Goal: Task Accomplishment & Management: Manage account settings

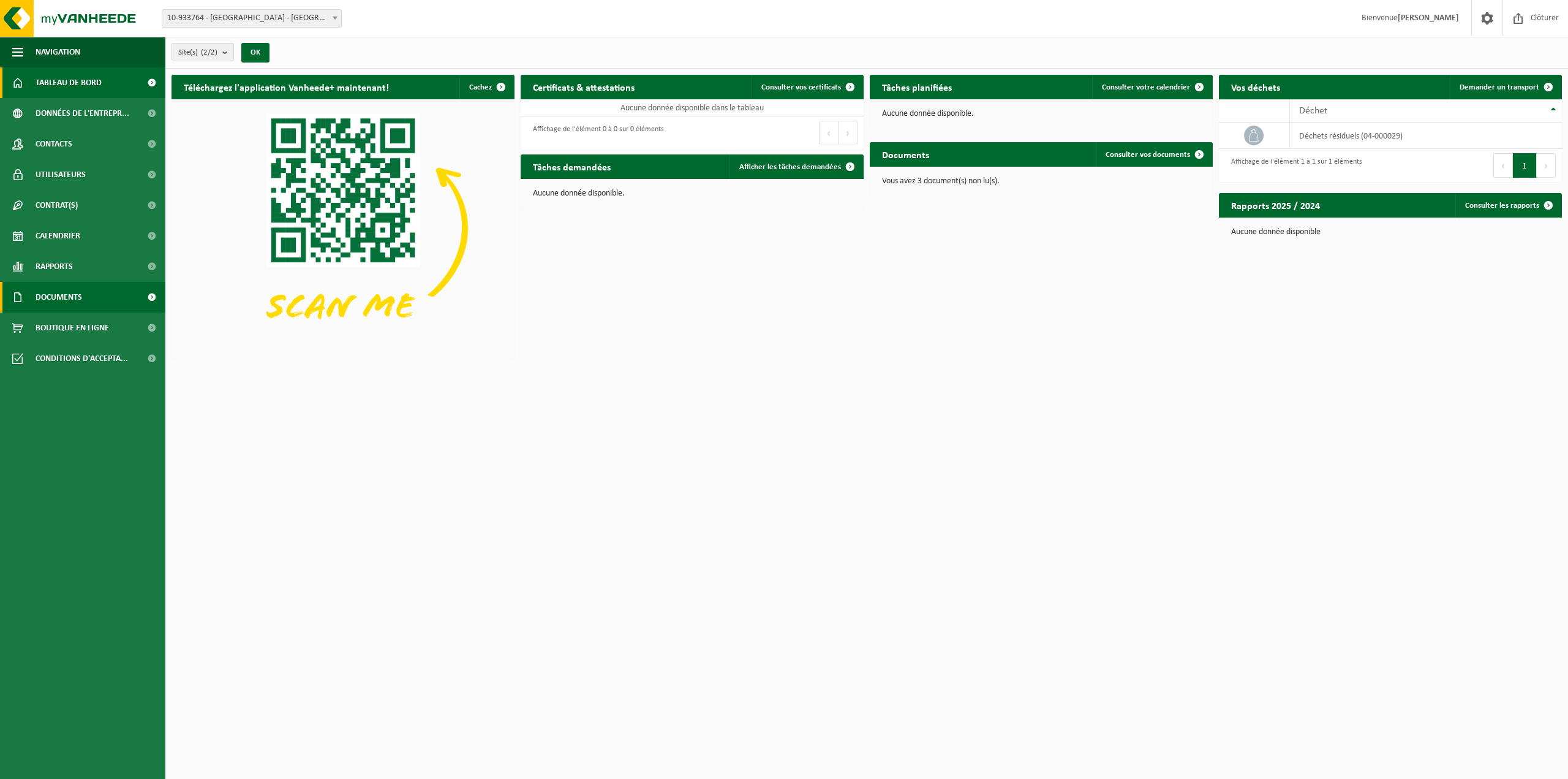
click at [141, 297] on span at bounding box center [152, 297] width 28 height 30
click at [54, 325] on span "Factures" at bounding box center [53, 328] width 31 height 23
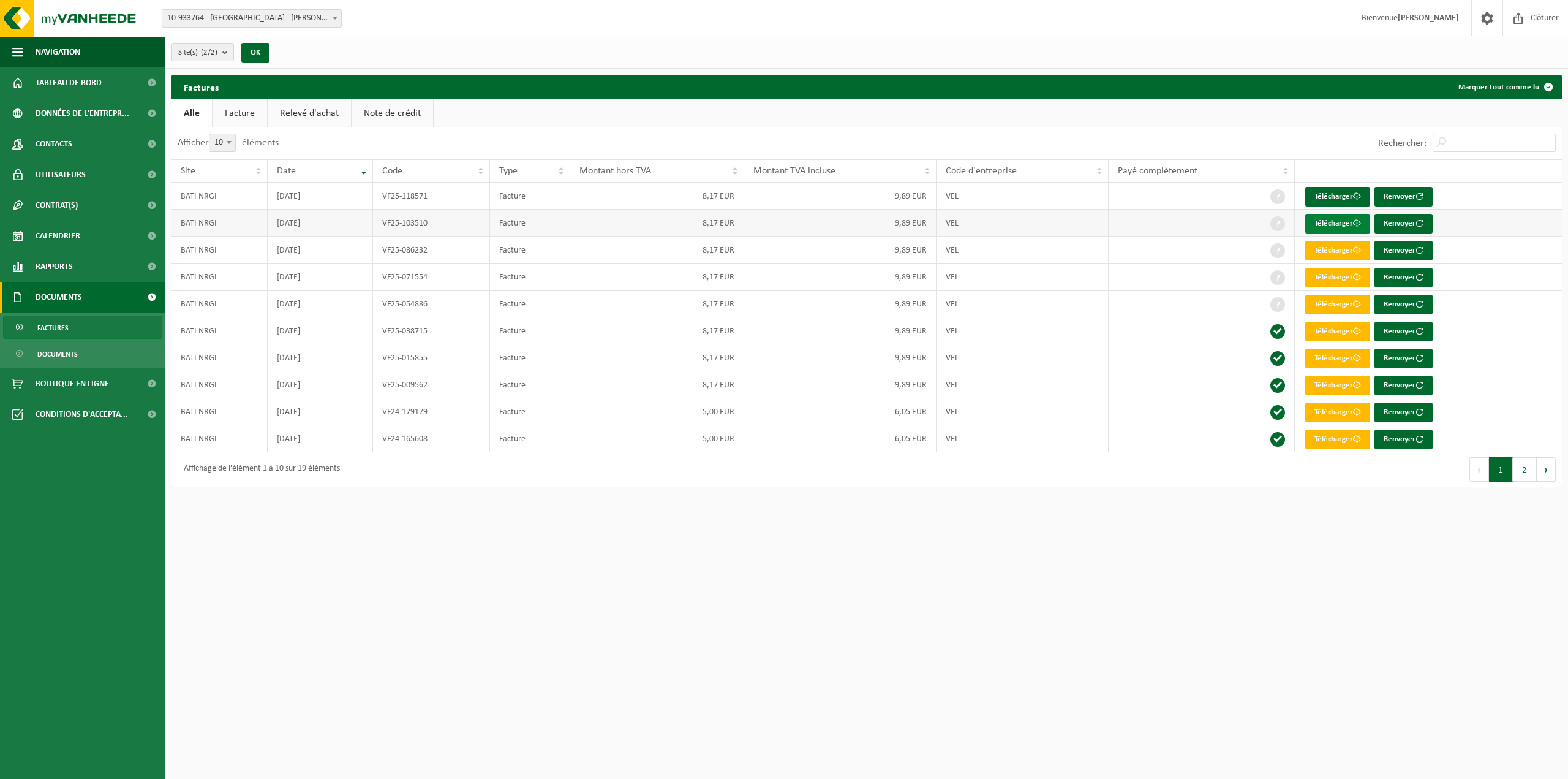
click at [1336, 223] on link "Télécharger" at bounding box center [1338, 223] width 65 height 19
click at [1315, 197] on link "Télécharger" at bounding box center [1338, 197] width 65 height 19
click at [66, 78] on span "Tableau de bord" at bounding box center [68, 82] width 66 height 30
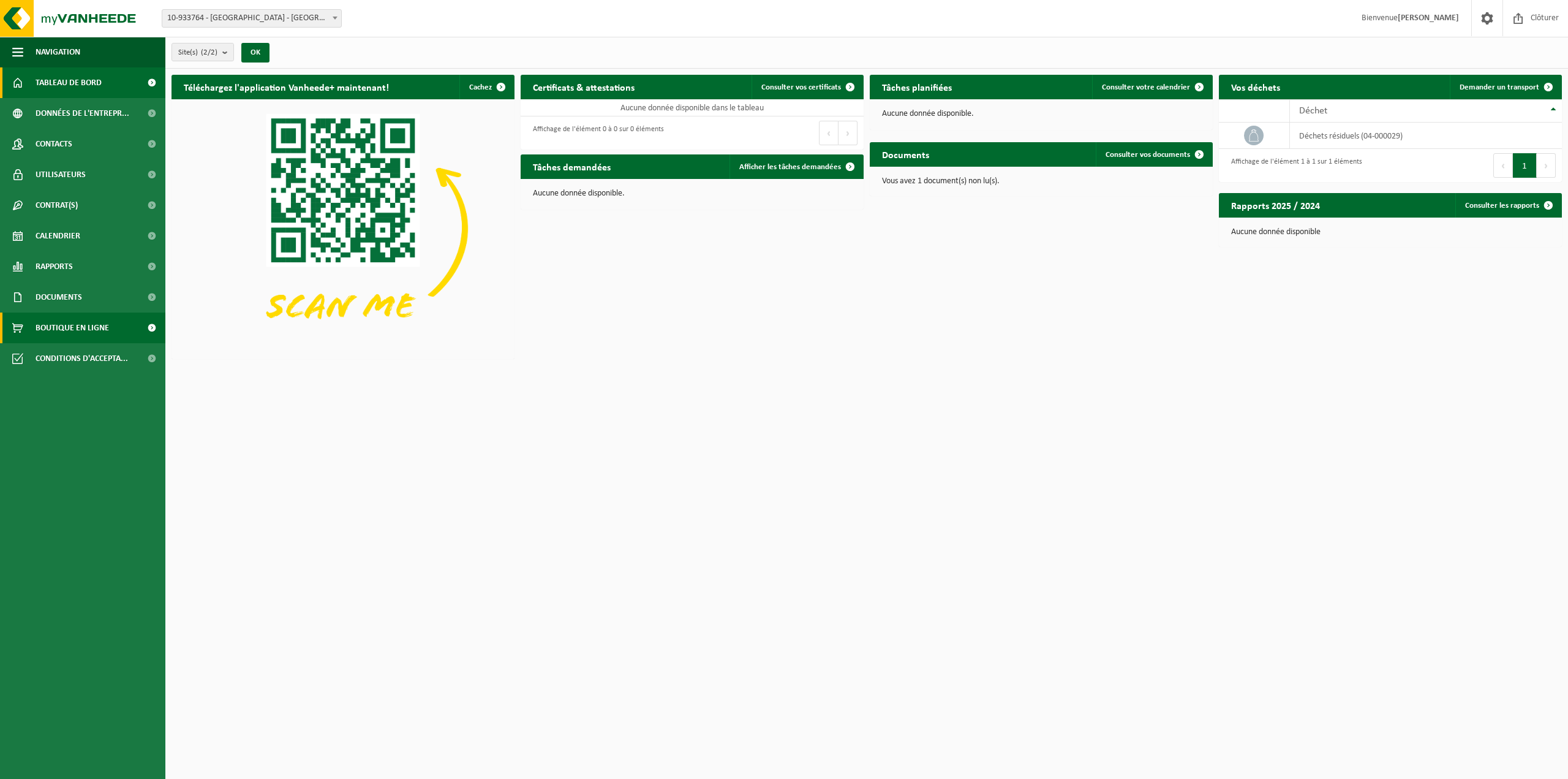
click at [58, 327] on span "Boutique en ligne" at bounding box center [72, 327] width 74 height 30
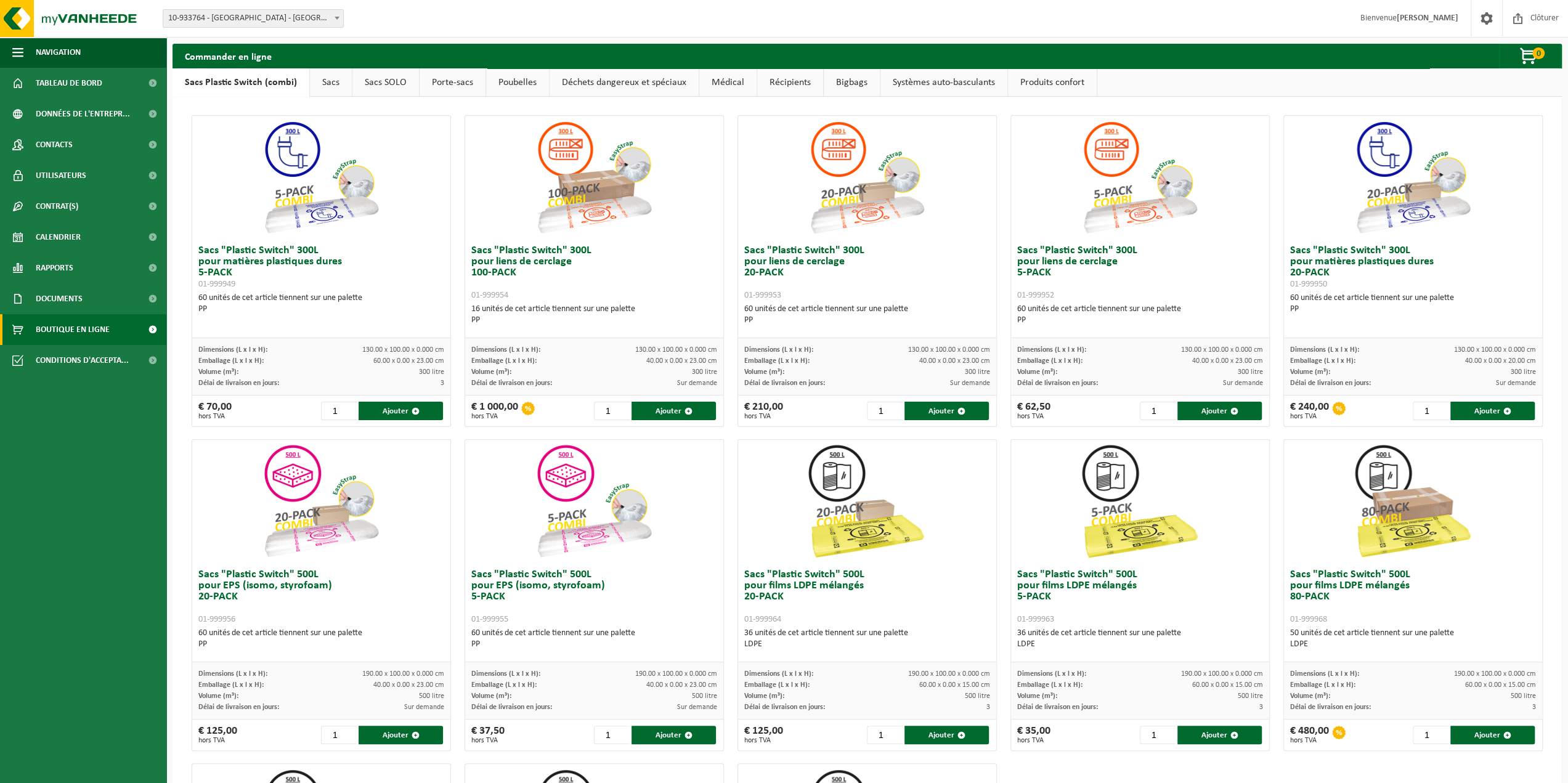
click at [154, 328] on span at bounding box center [153, 329] width 28 height 30
click at [96, 328] on span "Boutique en ligne" at bounding box center [73, 329] width 74 height 30
click at [90, 86] on span "Tableau de bord" at bounding box center [69, 82] width 67 height 30
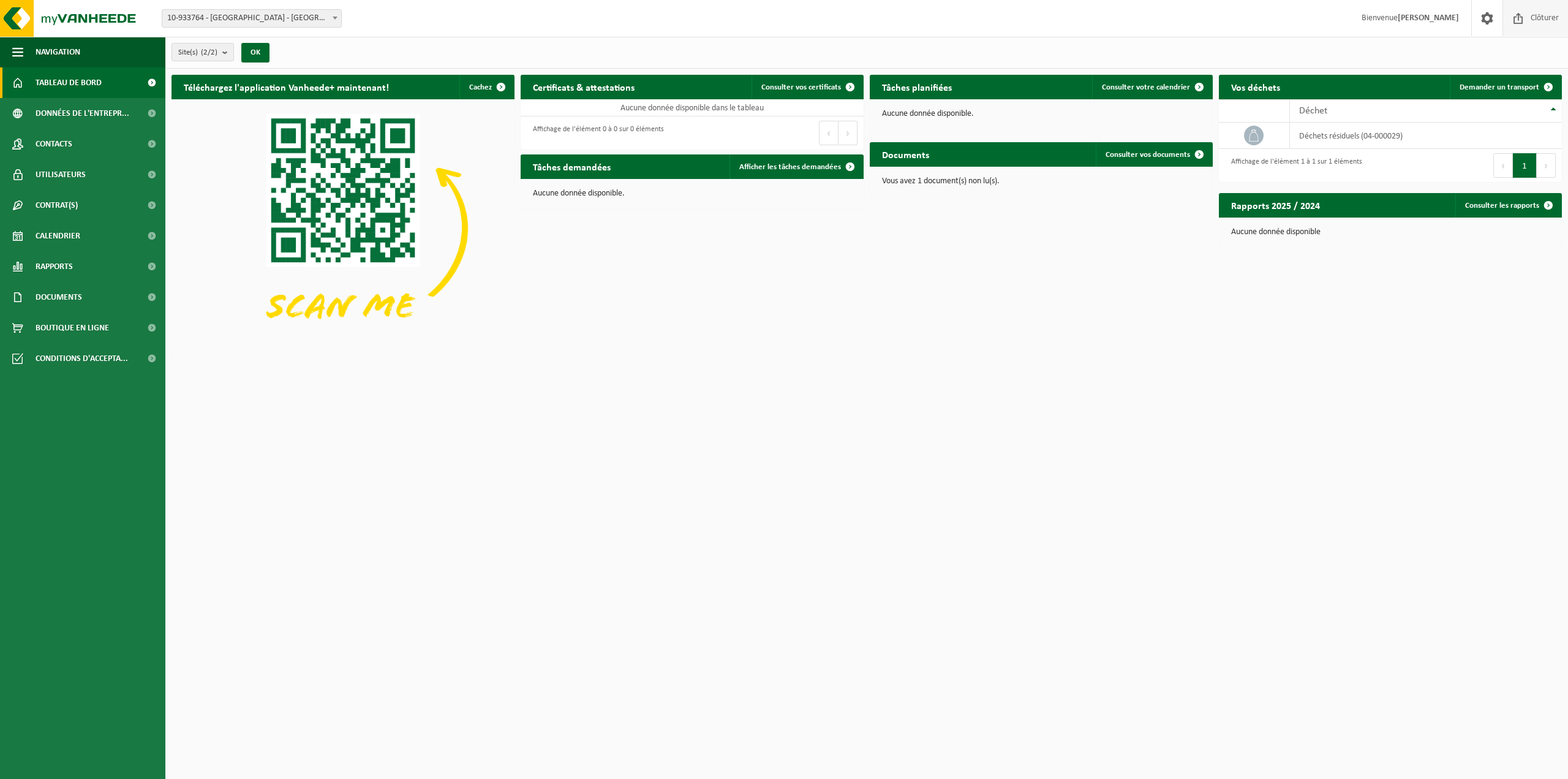
click at [1518, 17] on span at bounding box center [1518, 18] width 18 height 36
